Goal: Obtain resource: Download file/media

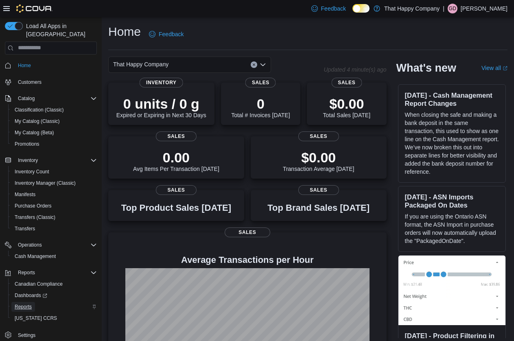
click at [26, 304] on span "Reports" at bounding box center [23, 307] width 17 height 7
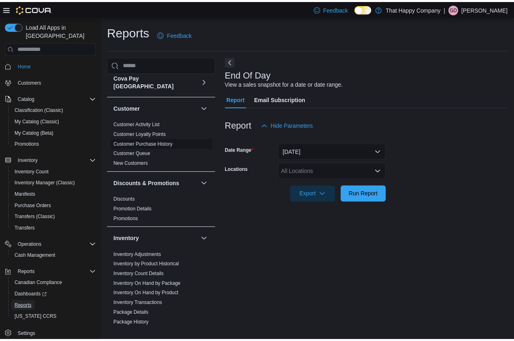
scroll to position [204, 0]
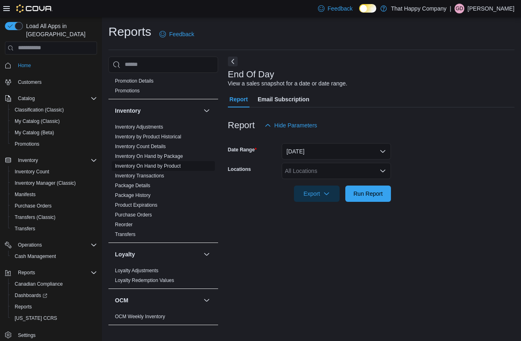
click at [146, 163] on link "Inventory On Hand by Product" at bounding box center [148, 166] width 66 height 6
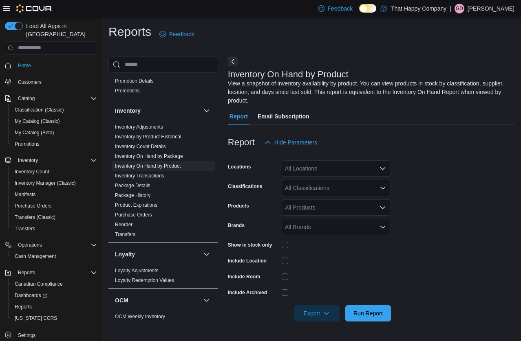
click at [384, 167] on icon "Open list of options" at bounding box center [382, 168] width 7 height 7
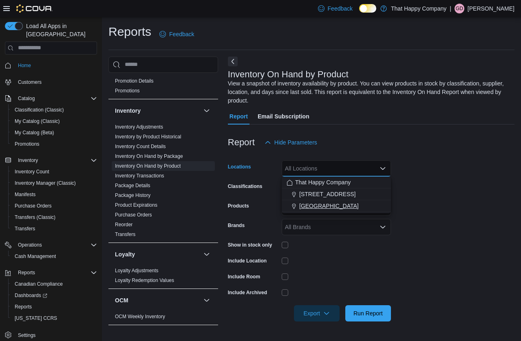
click at [312, 207] on span "[GEOGRAPHIC_DATA]" at bounding box center [328, 206] width 59 height 8
click at [407, 251] on form "Locations [GEOGRAPHIC_DATA] N Combo box. Selected. [STREET_ADDRESS] N. Press Ba…" at bounding box center [371, 236] width 286 height 171
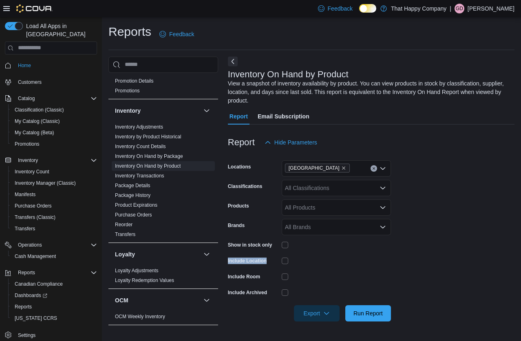
click at [381, 190] on icon "Open list of options" at bounding box center [382, 188] width 7 height 7
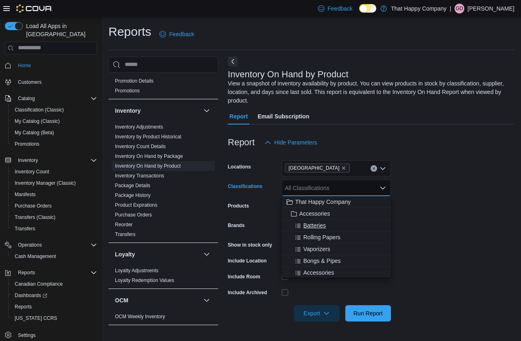
click at [325, 224] on span "Batteries" at bounding box center [314, 226] width 22 height 8
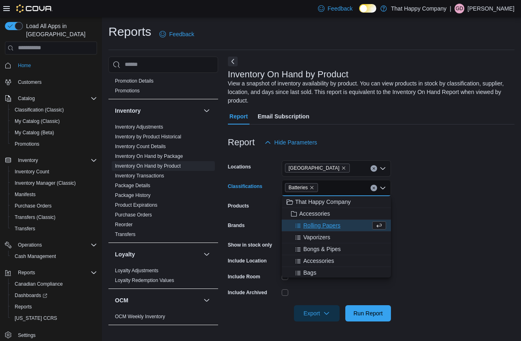
click at [325, 224] on span "Rolling Papers" at bounding box center [321, 226] width 37 height 8
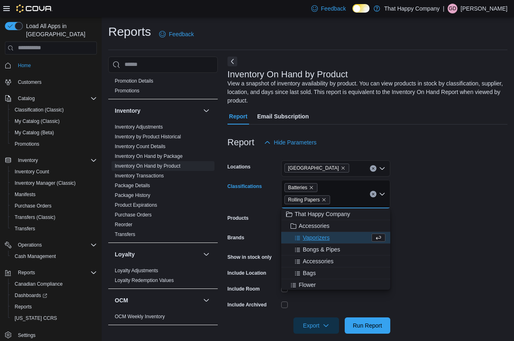
click at [320, 238] on span "Vaporizers" at bounding box center [316, 238] width 27 height 8
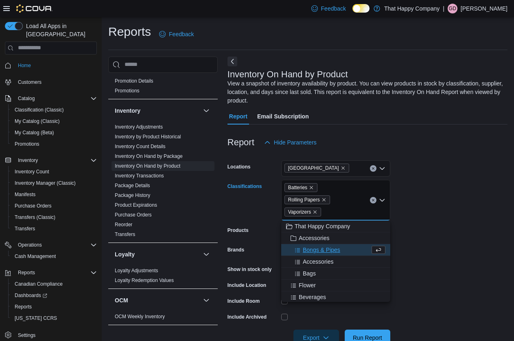
click at [320, 250] on span "Bongs & Pipes" at bounding box center [321, 250] width 37 height 8
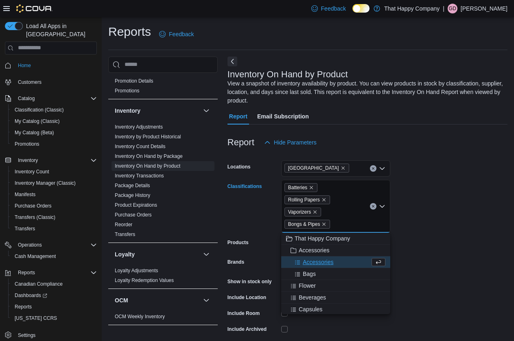
click at [320, 262] on span "Accessories" at bounding box center [318, 262] width 31 height 8
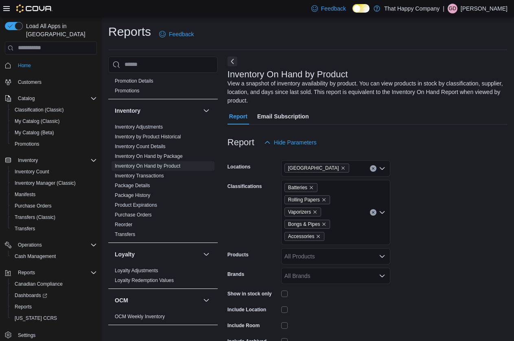
click at [456, 195] on form "Locations [GEOGRAPHIC_DATA] N Classifications Batteries Rolling Papers Vaporize…" at bounding box center [368, 261] width 280 height 220
click at [451, 210] on form "Locations [GEOGRAPHIC_DATA] N Classifications Batteries Rolling Papers Vaporize…" at bounding box center [368, 261] width 280 height 220
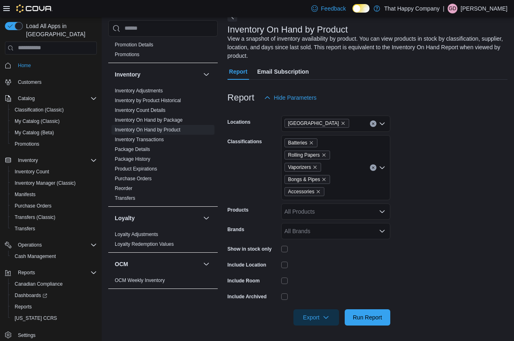
scroll to position [46, 0]
click at [327, 318] on icon "button" at bounding box center [326, 316] width 7 height 7
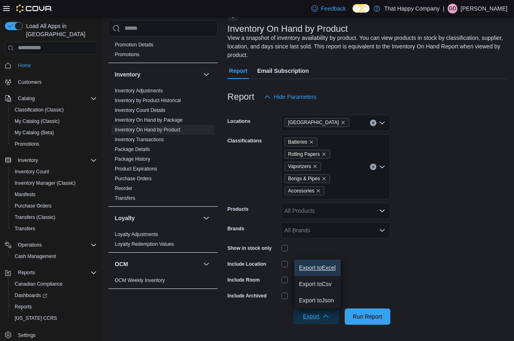
click at [328, 268] on span "Export to Excel" at bounding box center [317, 268] width 37 height 7
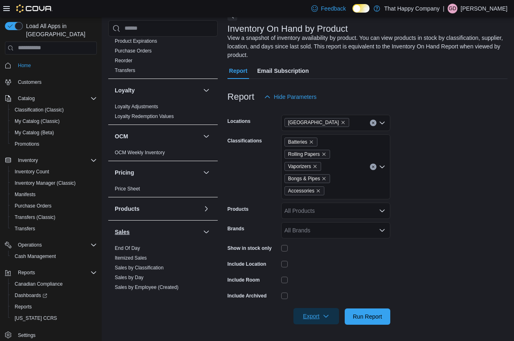
scroll to position [470, 0]
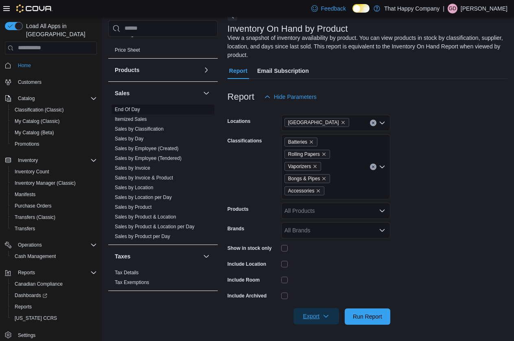
click at [134, 107] on link "End Of Day" at bounding box center [127, 110] width 25 height 6
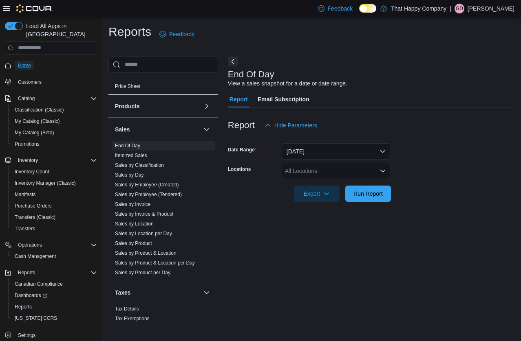
click at [27, 62] on span "Home" at bounding box center [24, 65] width 13 height 7
